Goal: Transaction & Acquisition: Purchase product/service

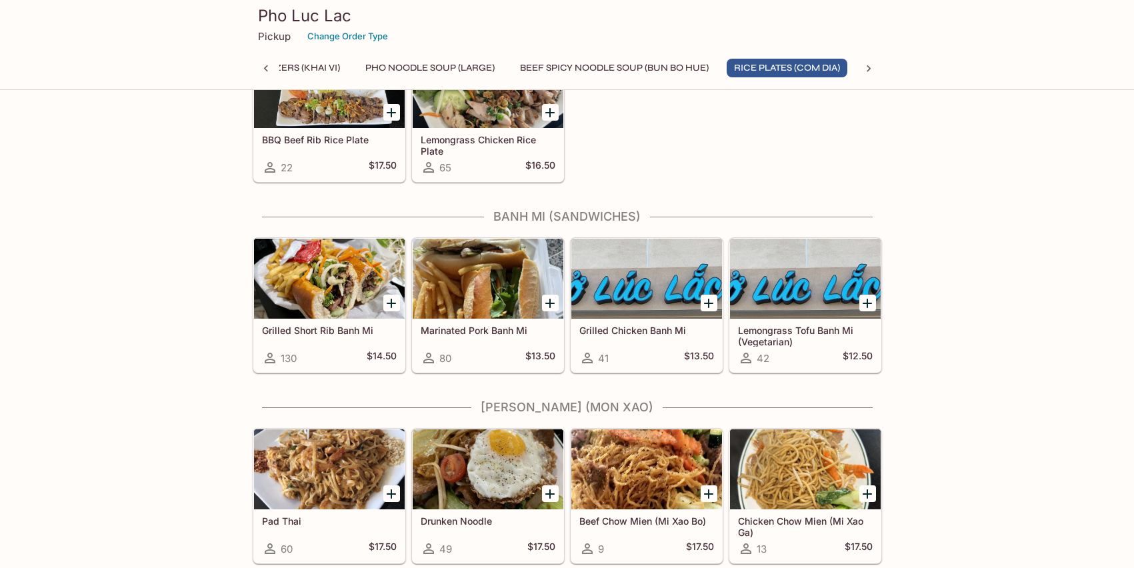
scroll to position [1306, 0]
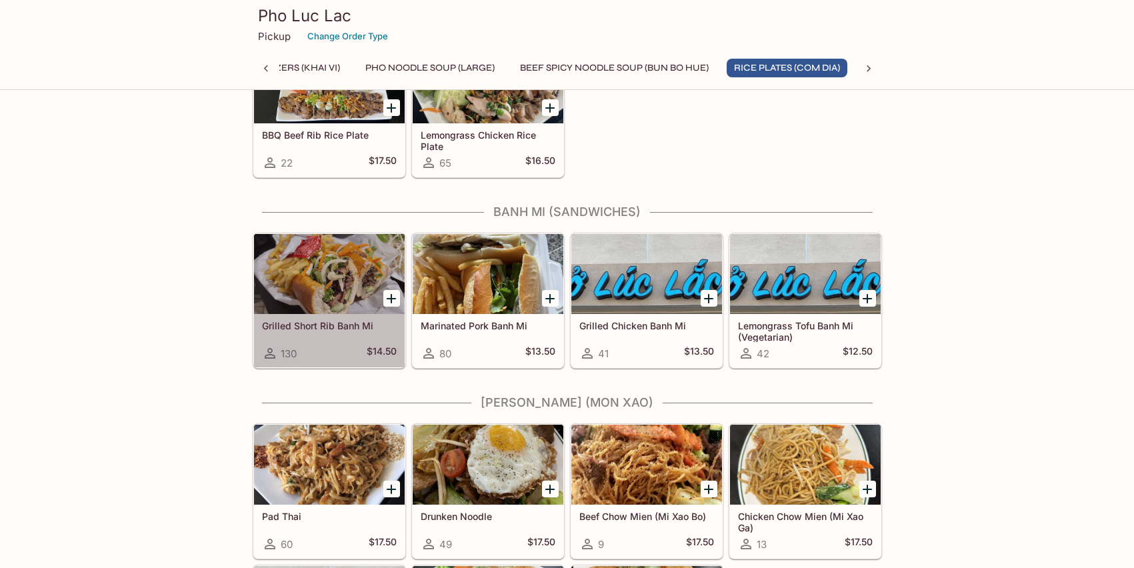
click at [307, 253] on div at bounding box center [329, 274] width 151 height 80
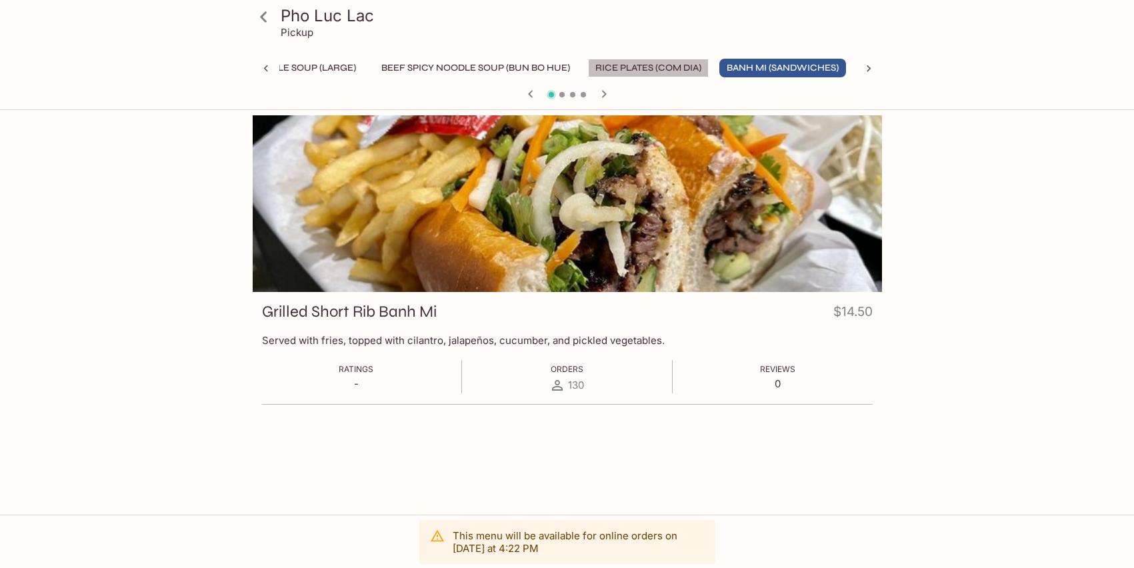
click at [692, 66] on button "Rice Plates (Com Dia)" at bounding box center [648, 68] width 121 height 19
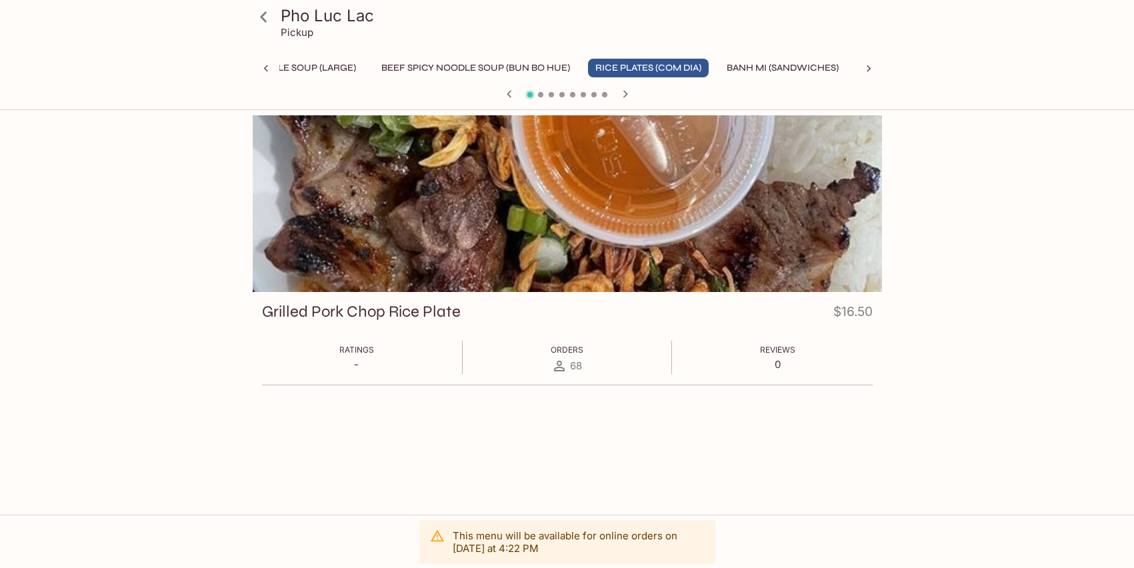
click at [628, 93] on icon "button" at bounding box center [625, 94] width 16 height 16
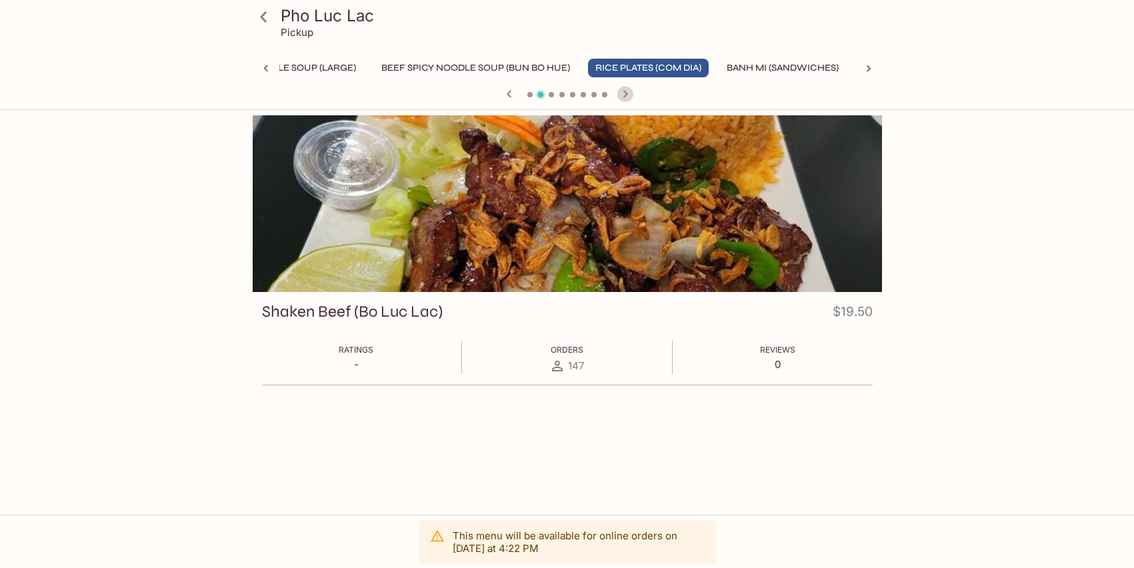
click at [626, 93] on icon "button" at bounding box center [625, 93] width 5 height 7
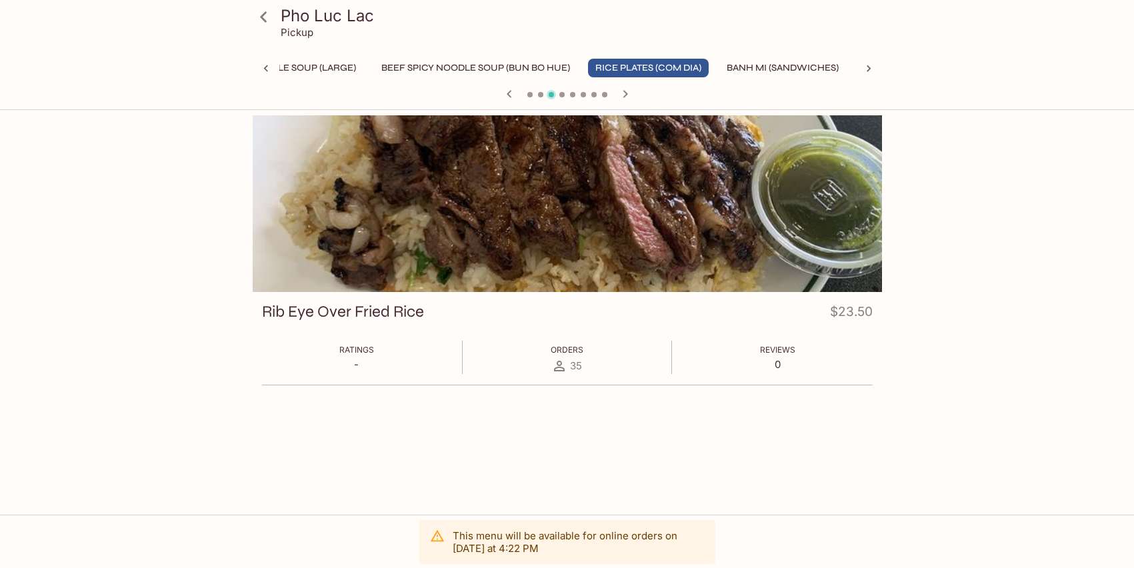
click at [626, 93] on icon "button" at bounding box center [625, 93] width 5 height 7
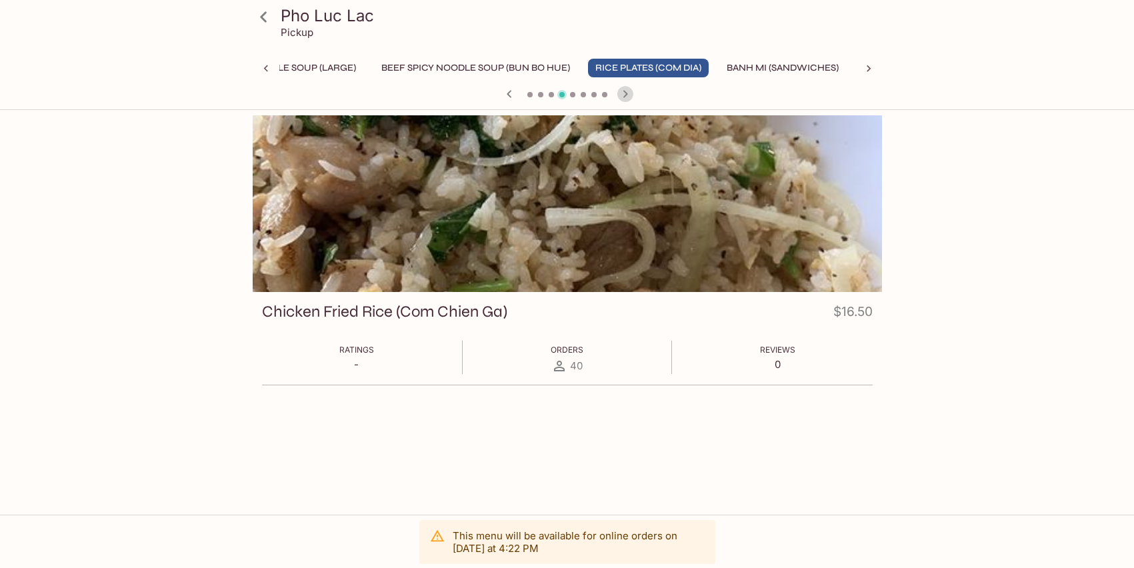
click at [626, 93] on icon "button" at bounding box center [625, 93] width 5 height 7
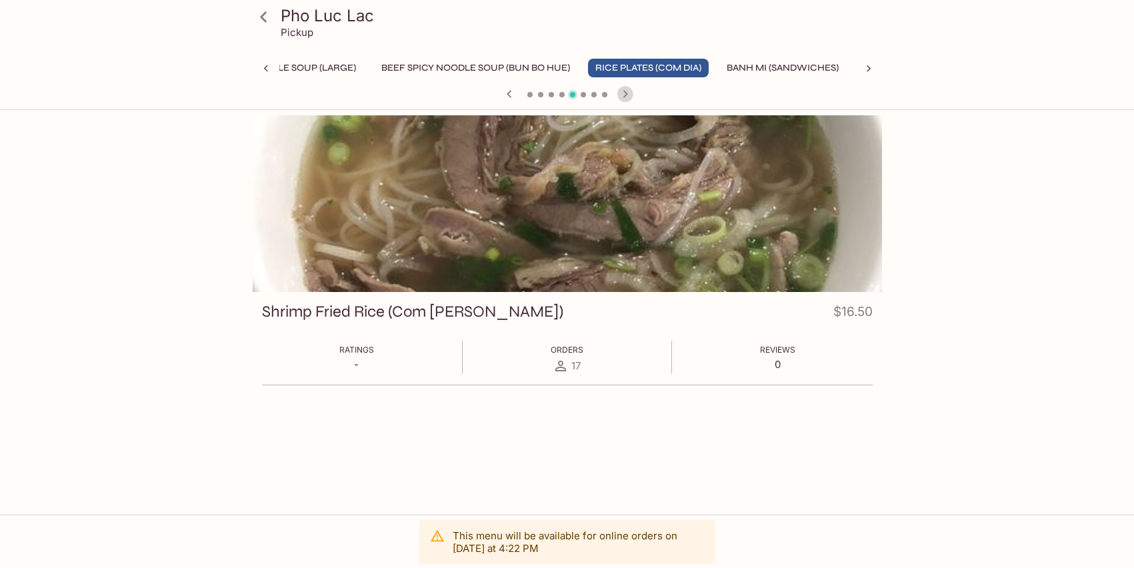
click at [626, 93] on icon "button" at bounding box center [625, 93] width 5 height 7
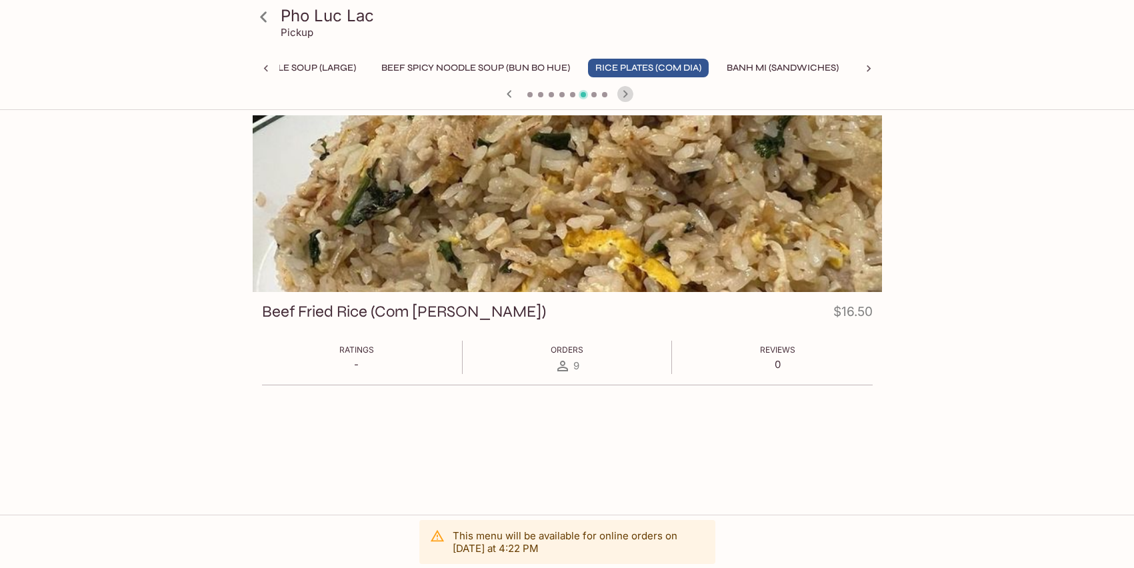
click at [626, 93] on icon "button" at bounding box center [625, 93] width 5 height 7
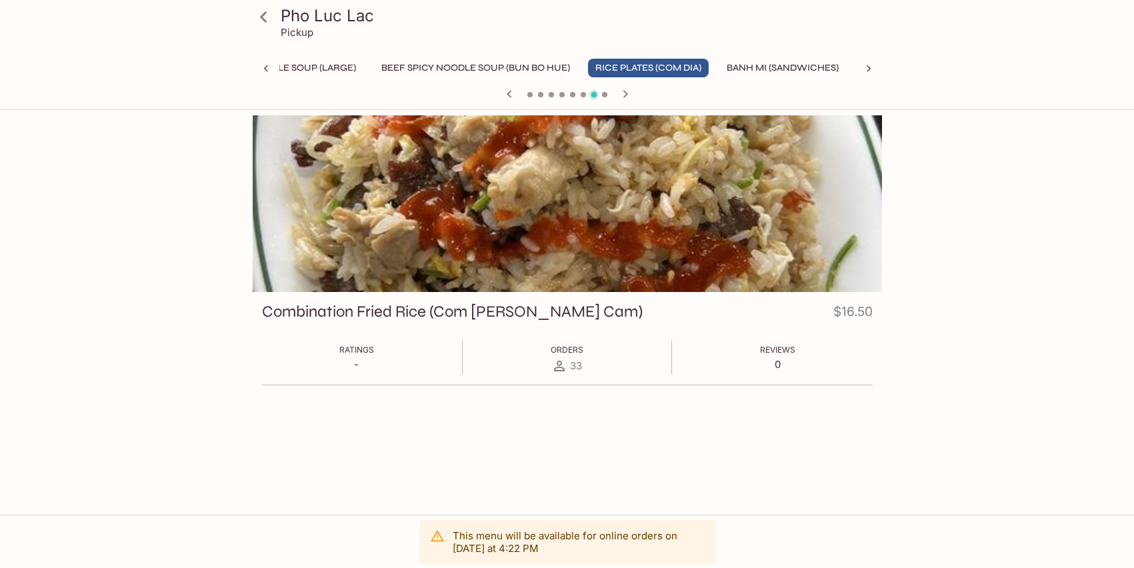
click at [626, 93] on icon "button" at bounding box center [625, 93] width 5 height 7
